Goal: Learn about a topic

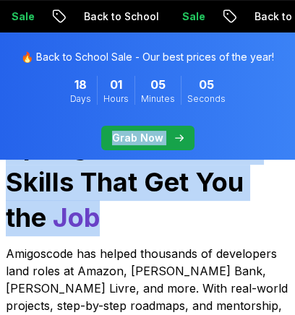
drag, startPoint x: 192, startPoint y: 233, endPoint x: 294, endPoint y: 142, distance: 136.7
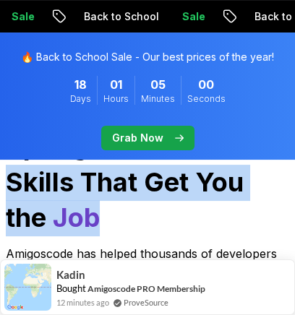
click at [273, 213] on h1 "Go From Learning to Hired: Master Java, Spring Boot & Cloud Skills That Get You…" at bounding box center [147, 146] width 283 height 179
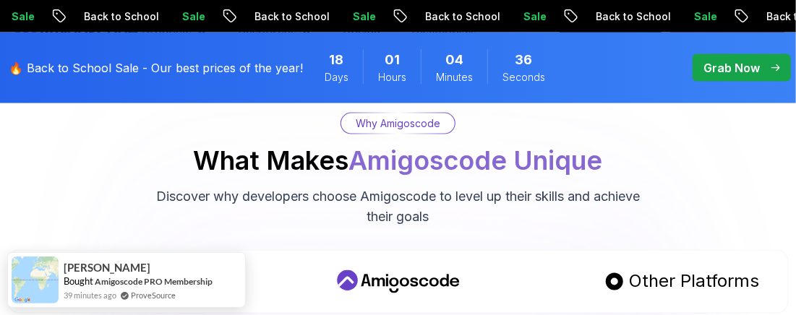
scroll to position [2784, 0]
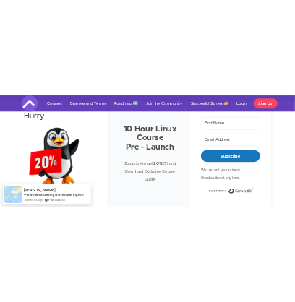
scroll to position [395, 0]
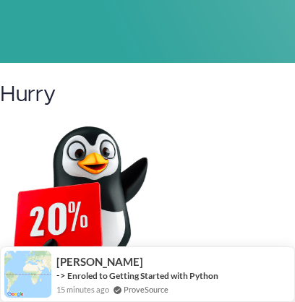
click at [153, 189] on img at bounding box center [90, 204] width 181 height 181
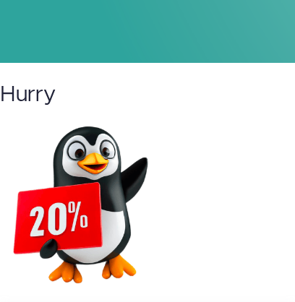
click at [184, 236] on div "Hurry" at bounding box center [147, 182] width 295 height 238
click at [121, 234] on img at bounding box center [90, 204] width 181 height 181
click at [93, 229] on img at bounding box center [90, 204] width 181 height 181
click at [69, 222] on img at bounding box center [90, 204] width 181 height 181
click at [54, 254] on img at bounding box center [90, 204] width 181 height 181
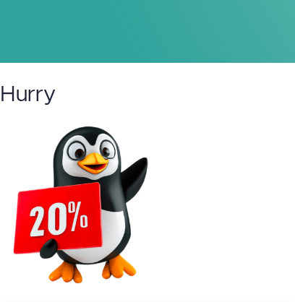
click at [54, 254] on img at bounding box center [90, 204] width 181 height 181
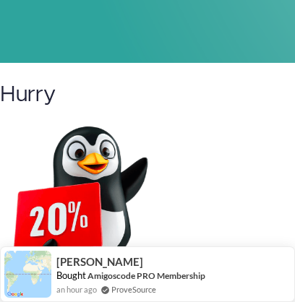
click at [132, 183] on img at bounding box center [90, 204] width 181 height 181
click at [103, 179] on img at bounding box center [90, 204] width 181 height 181
click at [98, 198] on img at bounding box center [90, 204] width 181 height 181
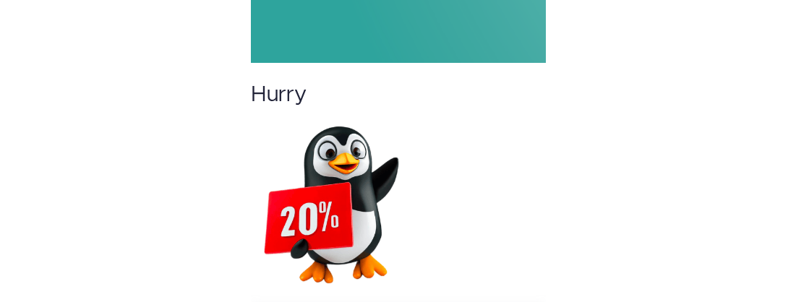
scroll to position [404, 0]
